Goal: Information Seeking & Learning: Learn about a topic

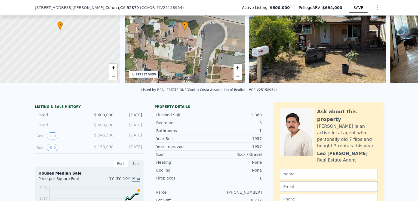
scroll to position [107, 0]
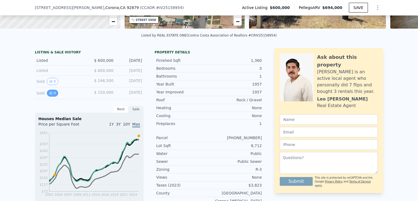
click at [49, 95] on icon "View historical data" at bounding box center [50, 92] width 3 height 3
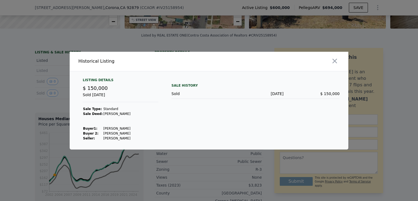
drag, startPoint x: 333, startPoint y: 63, endPoint x: 266, endPoint y: 89, distance: 71.4
click at [332, 63] on icon "button" at bounding box center [335, 61] width 8 height 8
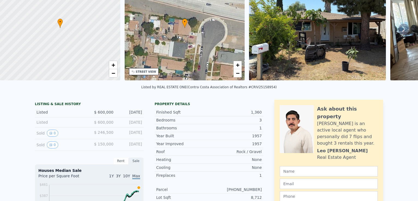
scroll to position [2, 0]
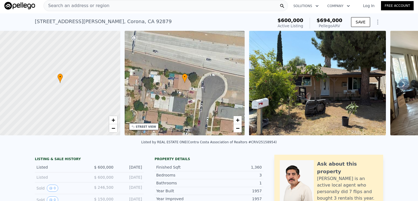
click at [148, 125] on div "STREET VIEW" at bounding box center [146, 127] width 20 height 4
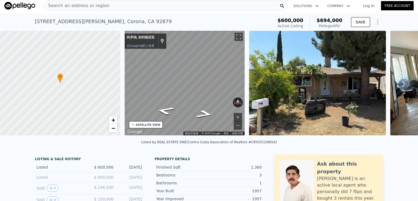
click at [125, 78] on div "地图" at bounding box center [185, 83] width 120 height 105
drag, startPoint x: 169, startPoint y: 112, endPoint x: 166, endPoint y: 111, distance: 3.7
click at [168, 112] on icon "正东" at bounding box center [165, 111] width 32 height 12
click at [206, 114] on icon "正西" at bounding box center [204, 114] width 32 height 12
click at [242, 34] on button "切换全屏视图" at bounding box center [239, 37] width 8 height 8
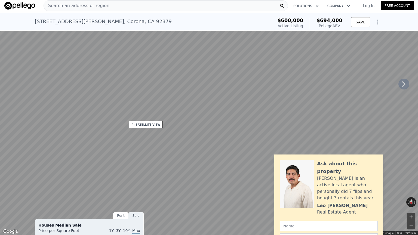
click at [414, 3] on button "切换全屏视图" at bounding box center [412, 6] width 8 height 8
